Goal: Find specific page/section: Find specific page/section

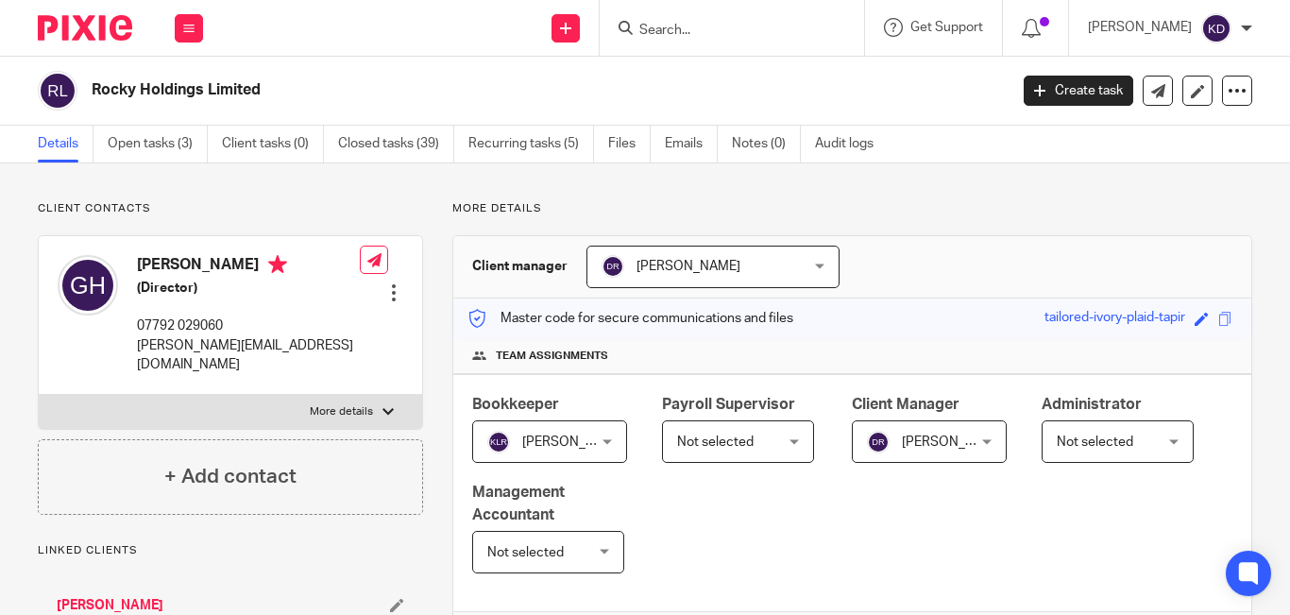
click at [728, 44] on div at bounding box center [732, 28] width 265 height 56
click at [689, 29] on input "Search" at bounding box center [723, 31] width 170 height 17
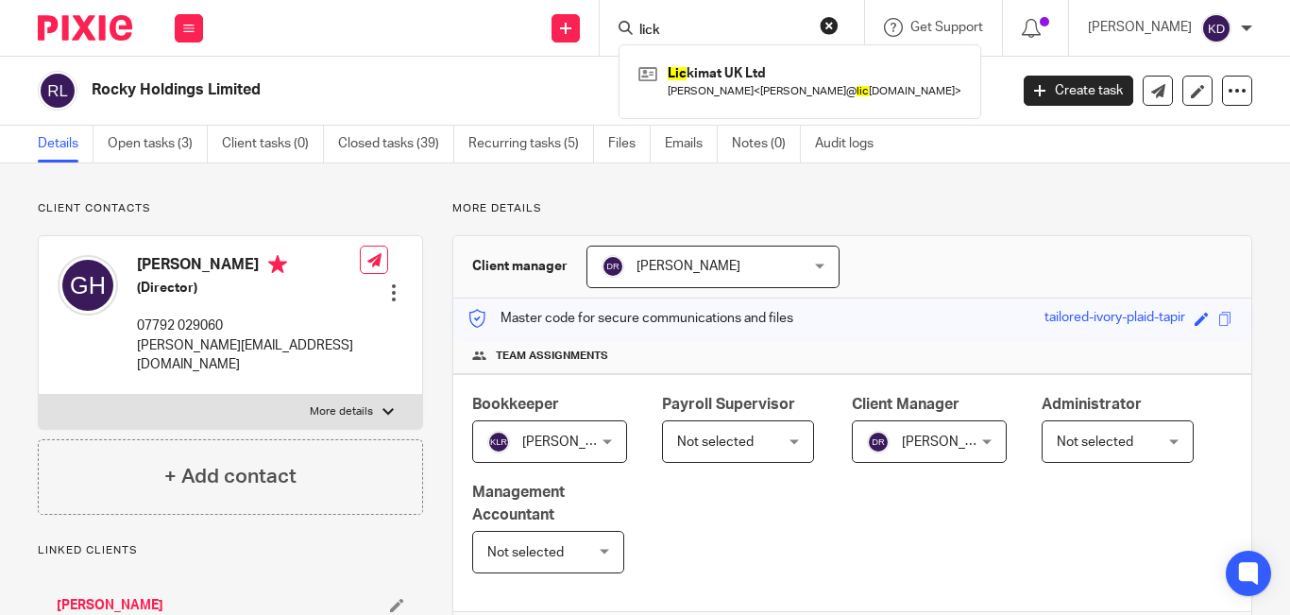
type input "lick"
click button "submit" at bounding box center [0, 0] width 0 height 0
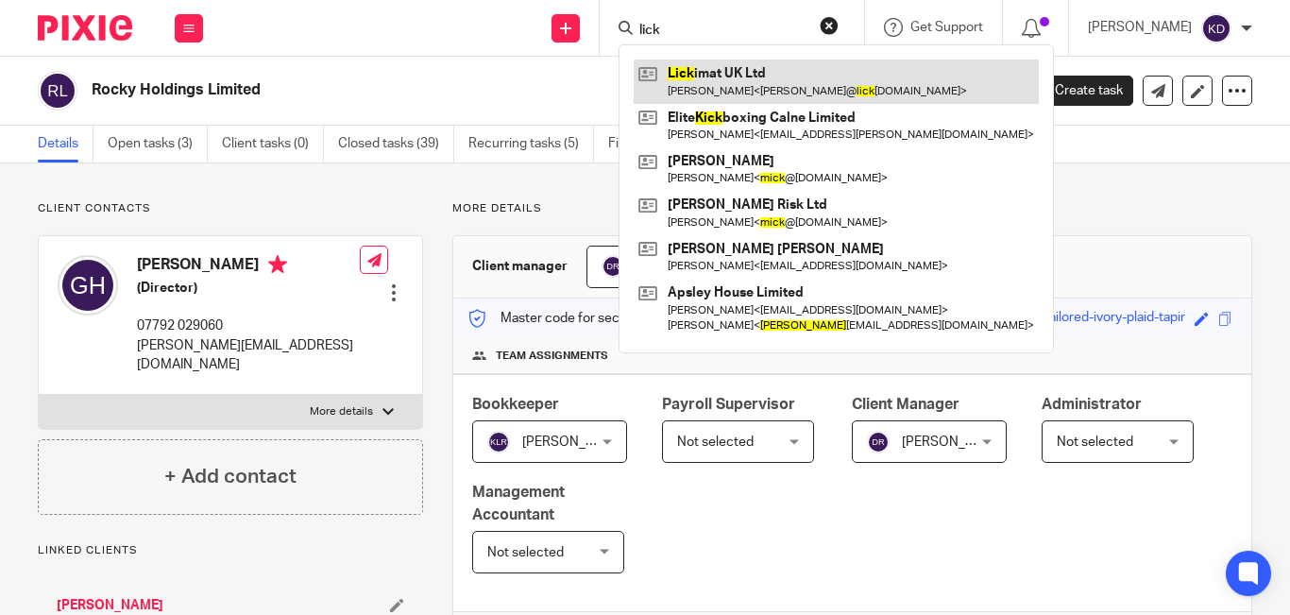
click at [735, 80] on link at bounding box center [836, 81] width 405 height 43
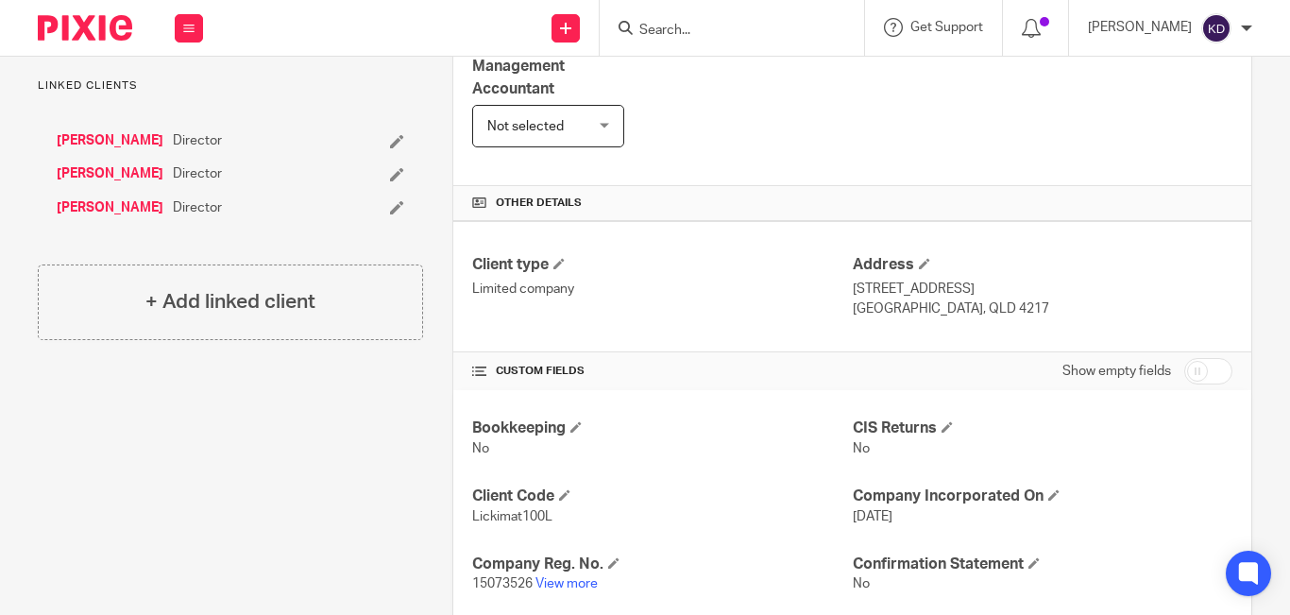
scroll to position [237, 0]
